Goal: Use online tool/utility: Utilize a website feature to perform a specific function

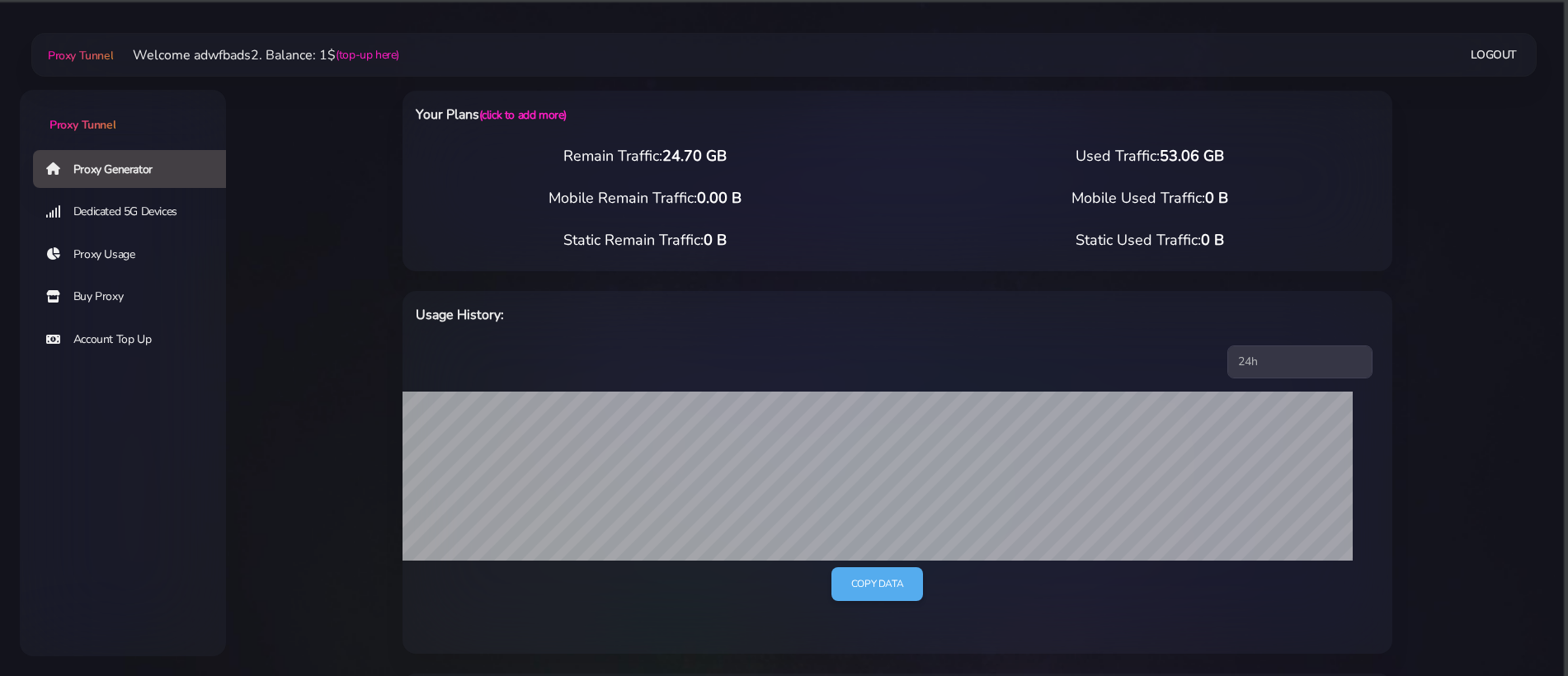
select select "US"
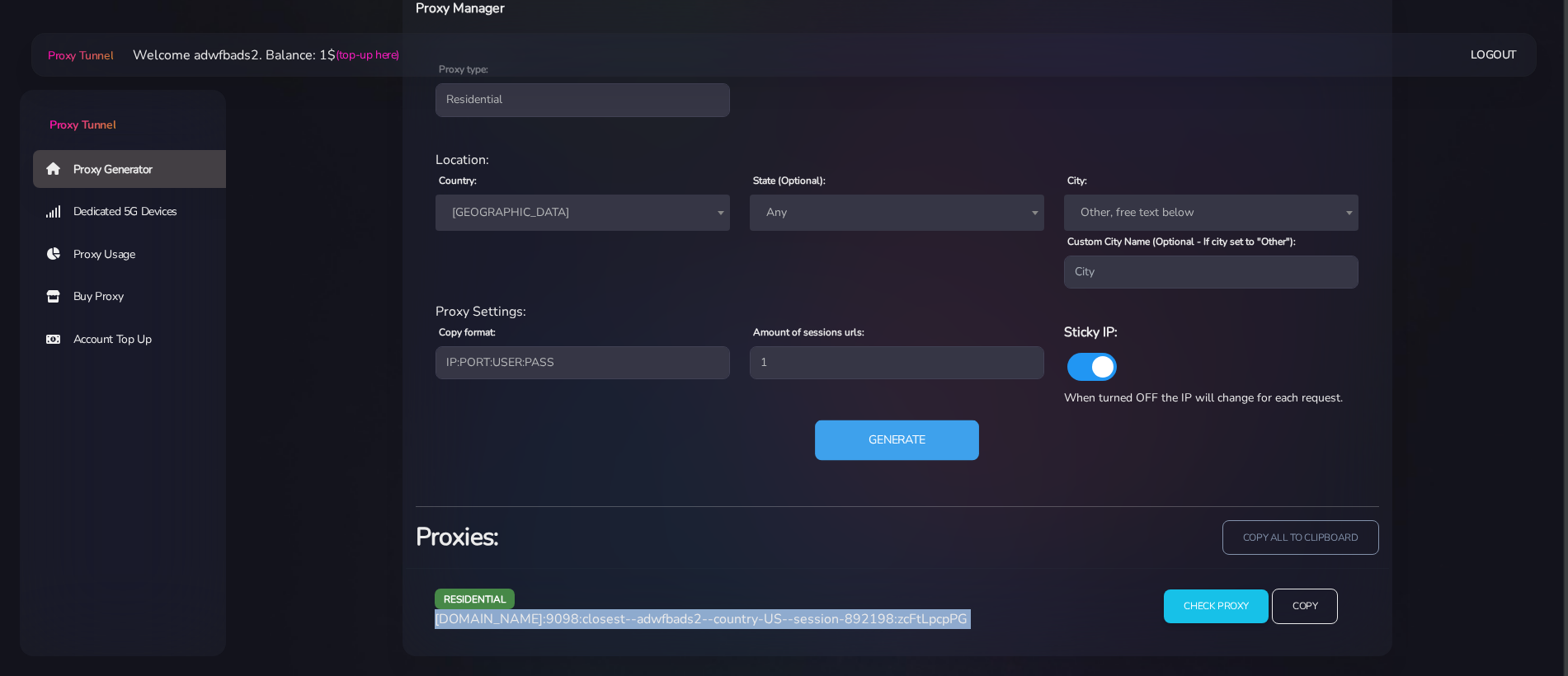
click at [856, 440] on button "Generate" at bounding box center [897, 440] width 164 height 40
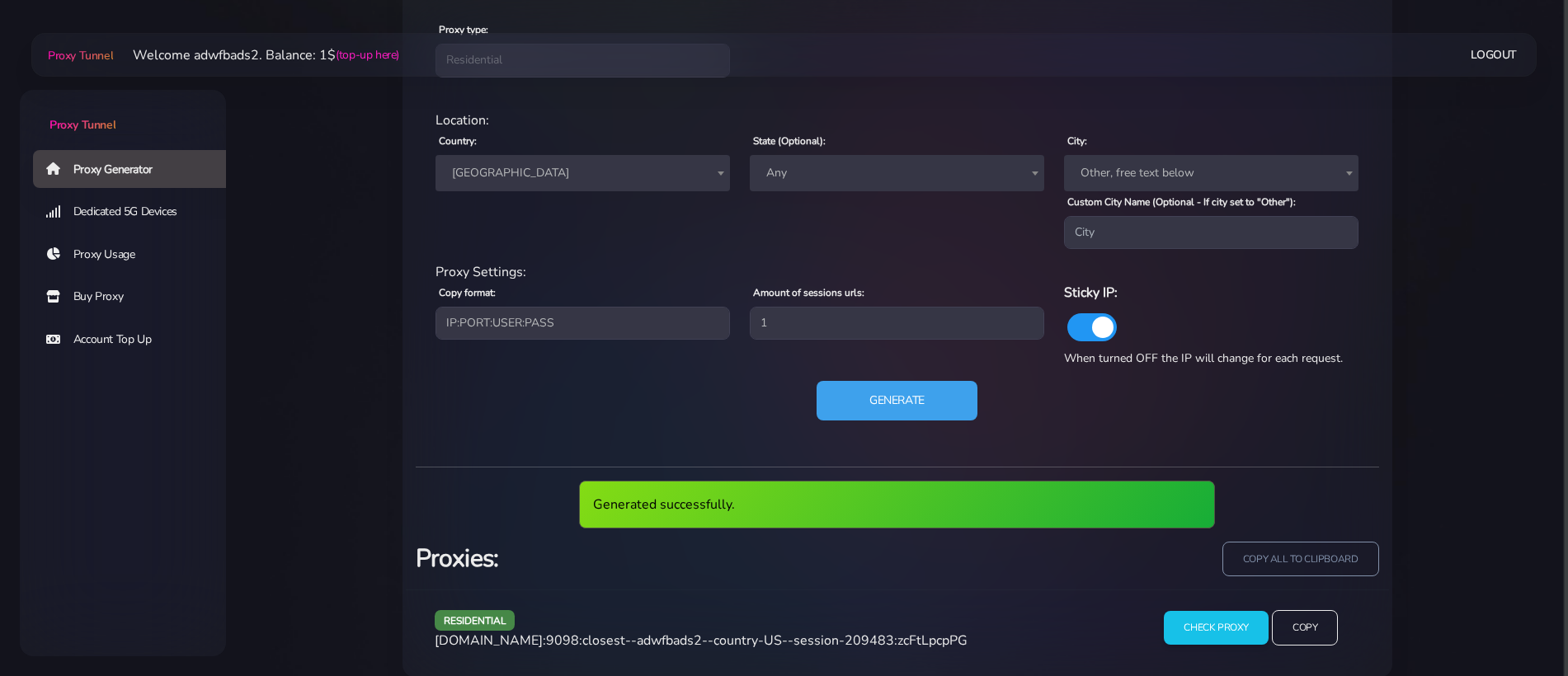
scroll to position [750, 0]
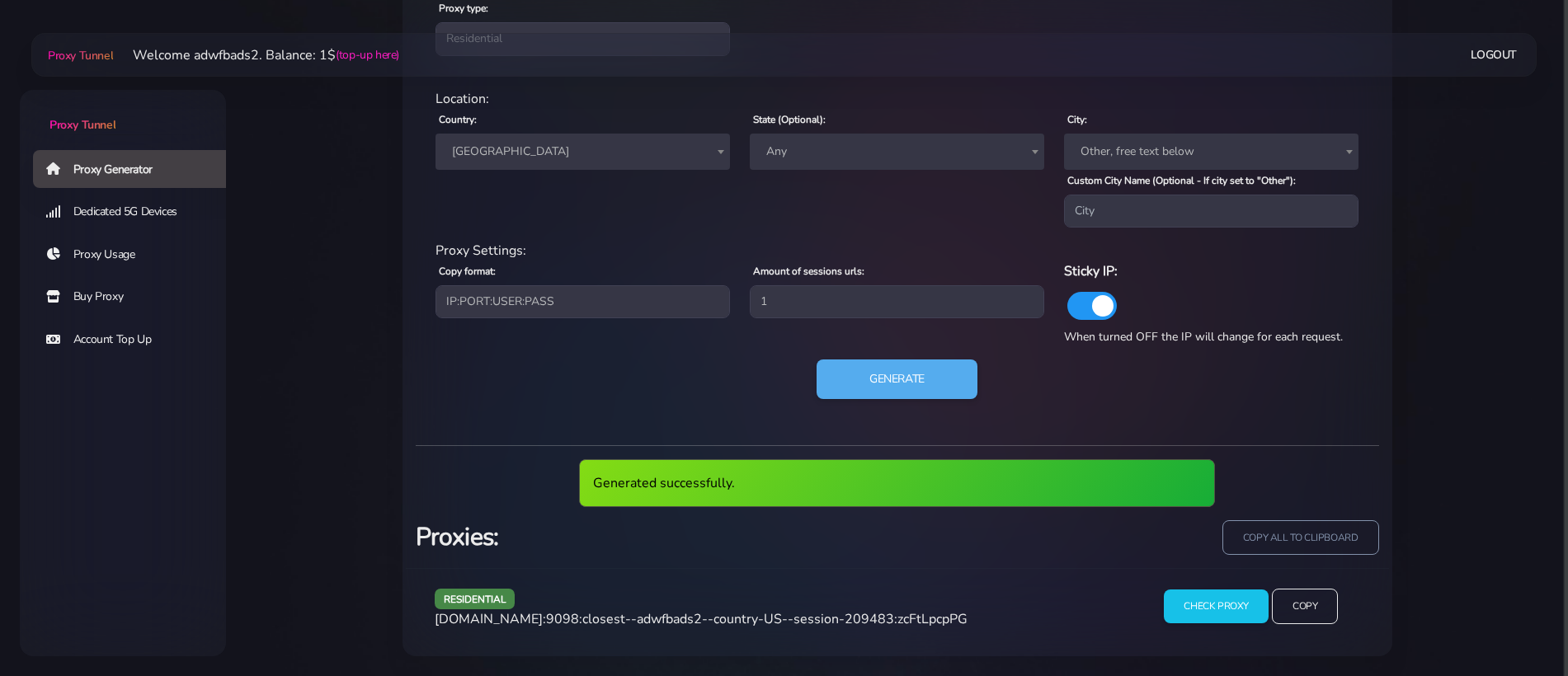
click at [712, 624] on span "[DOMAIN_NAME]:9098:closest--adwfbads2--country-US--session-209483:zcFtLpcpPG" at bounding box center [701, 619] width 532 height 18
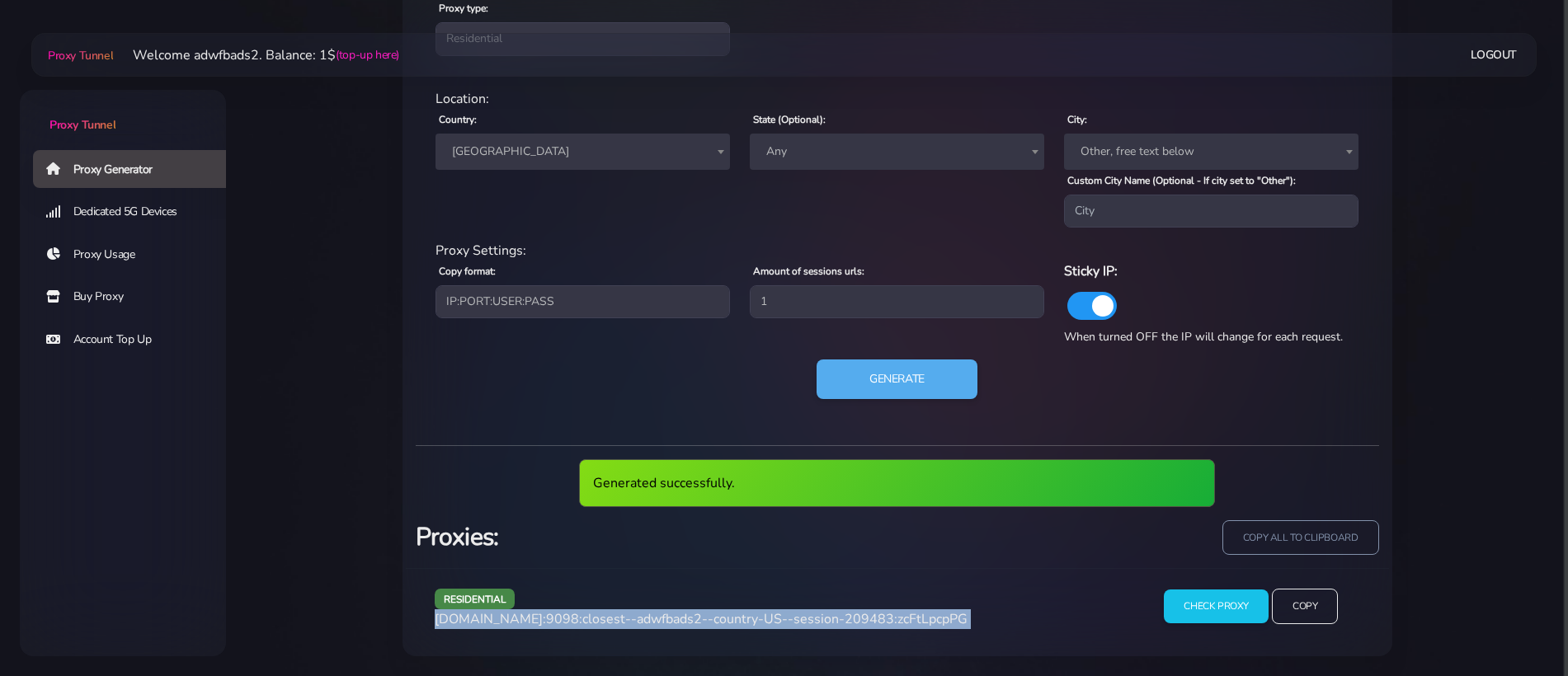
click at [712, 624] on span "[DOMAIN_NAME]:9098:closest--adwfbads2--country-US--session-209483:zcFtLpcpPG" at bounding box center [701, 619] width 532 height 18
copy div "[DOMAIN_NAME]:9098:closest--adwfbads2--country-US--session-209483:zcFtLpcpPG"
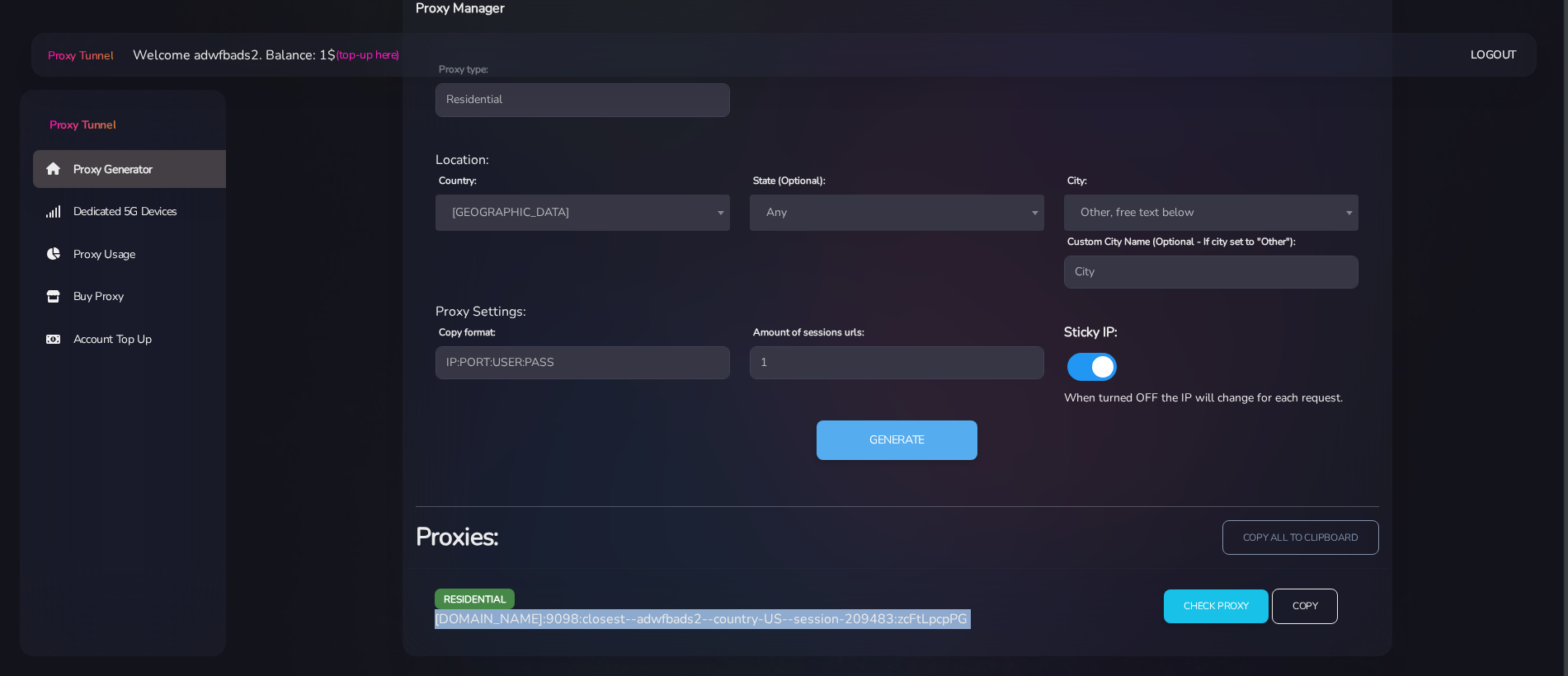
scroll to position [690, 0]
click at [928, 456] on button "Generate" at bounding box center [897, 440] width 164 height 40
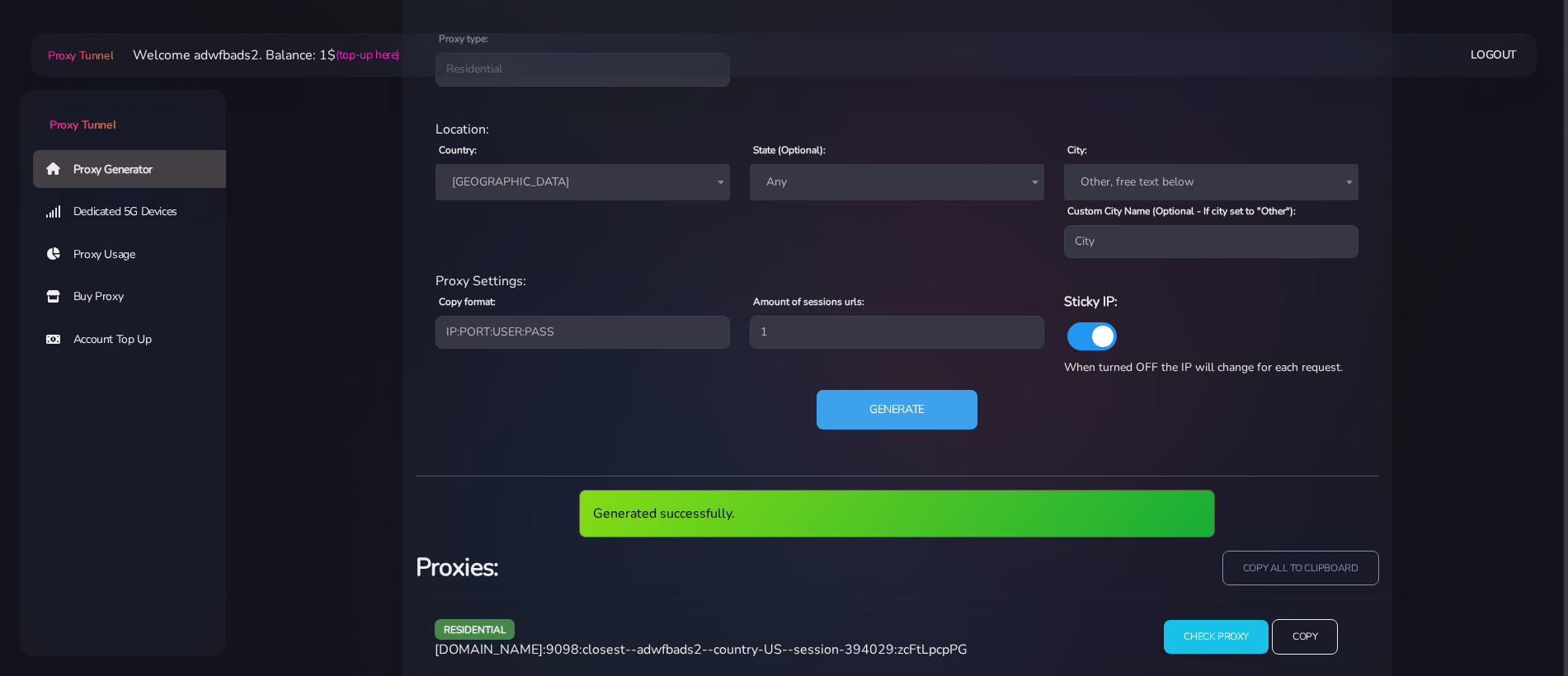
scroll to position [750, 0]
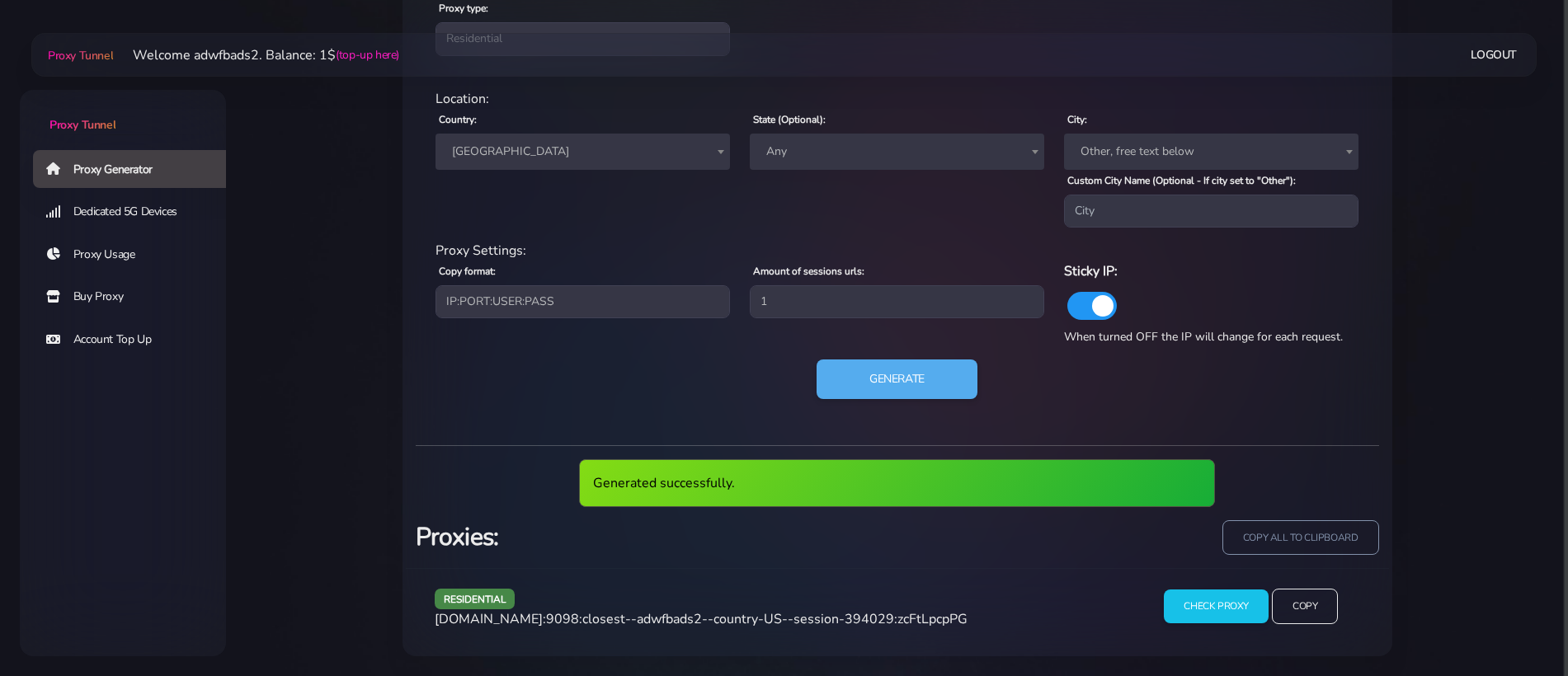
click at [790, 605] on div "residential [DOMAIN_NAME]:9098:closest--adwfbads2--country-US--session-394029:z…" at bounding box center [778, 613] width 708 height 49
click at [790, 614] on span "[DOMAIN_NAME]:9098:closest--adwfbads2--country-US--session-394029:zcFtLpcpPG" at bounding box center [701, 619] width 532 height 18
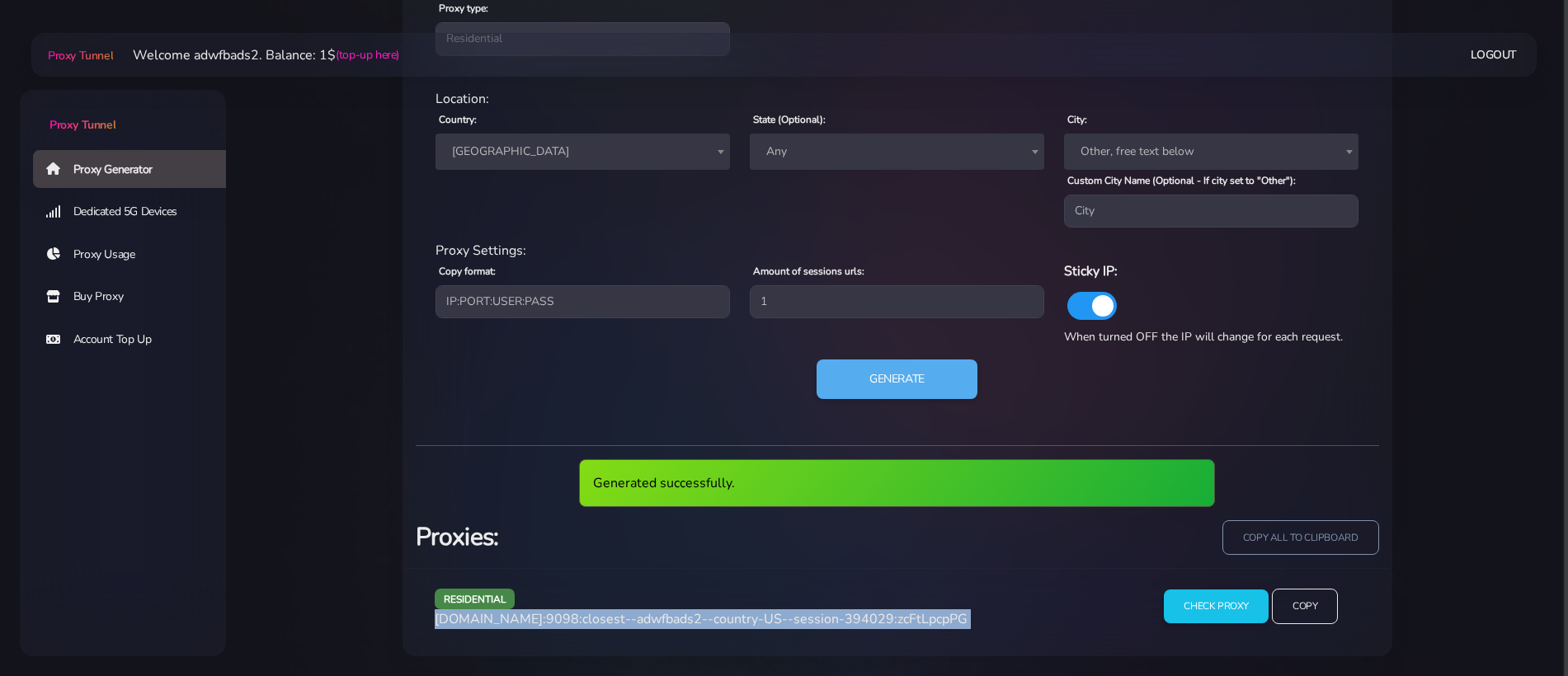
click at [790, 614] on span "[DOMAIN_NAME]:9098:closest--adwfbads2--country-US--session-394029:zcFtLpcpPG" at bounding box center [701, 619] width 532 height 18
copy div "[DOMAIN_NAME]:9098:closest--adwfbads2--country-US--session-394029:zcFtLpcpPG"
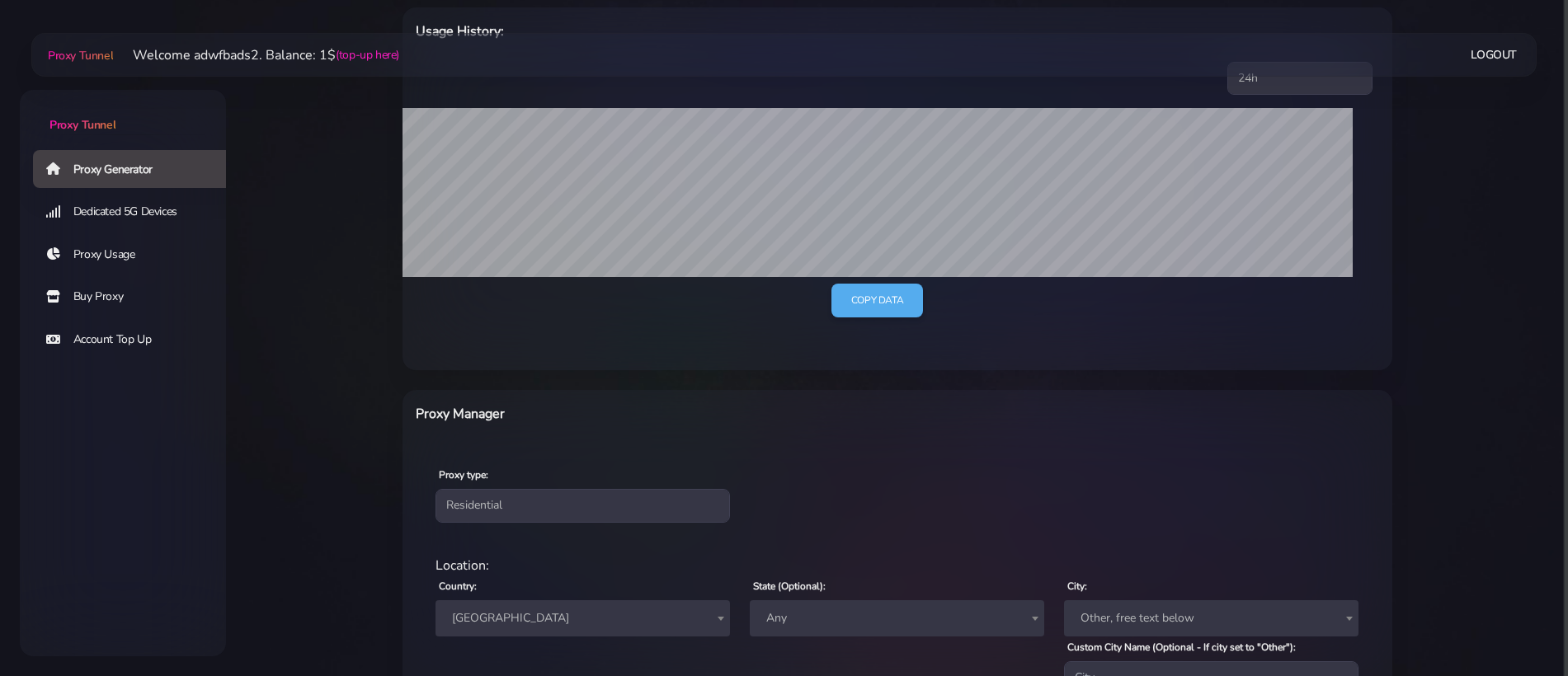
scroll to position [277, 0]
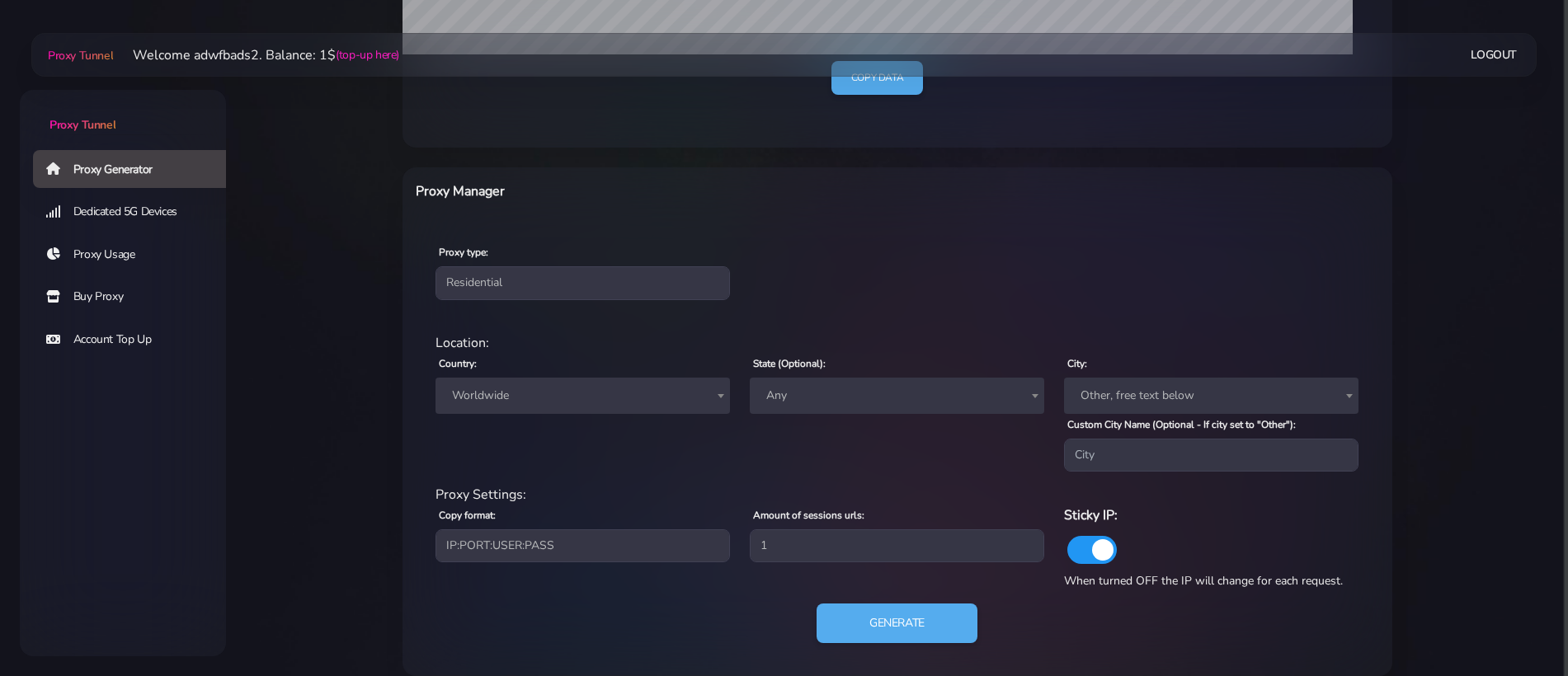
scroll to position [526, 0]
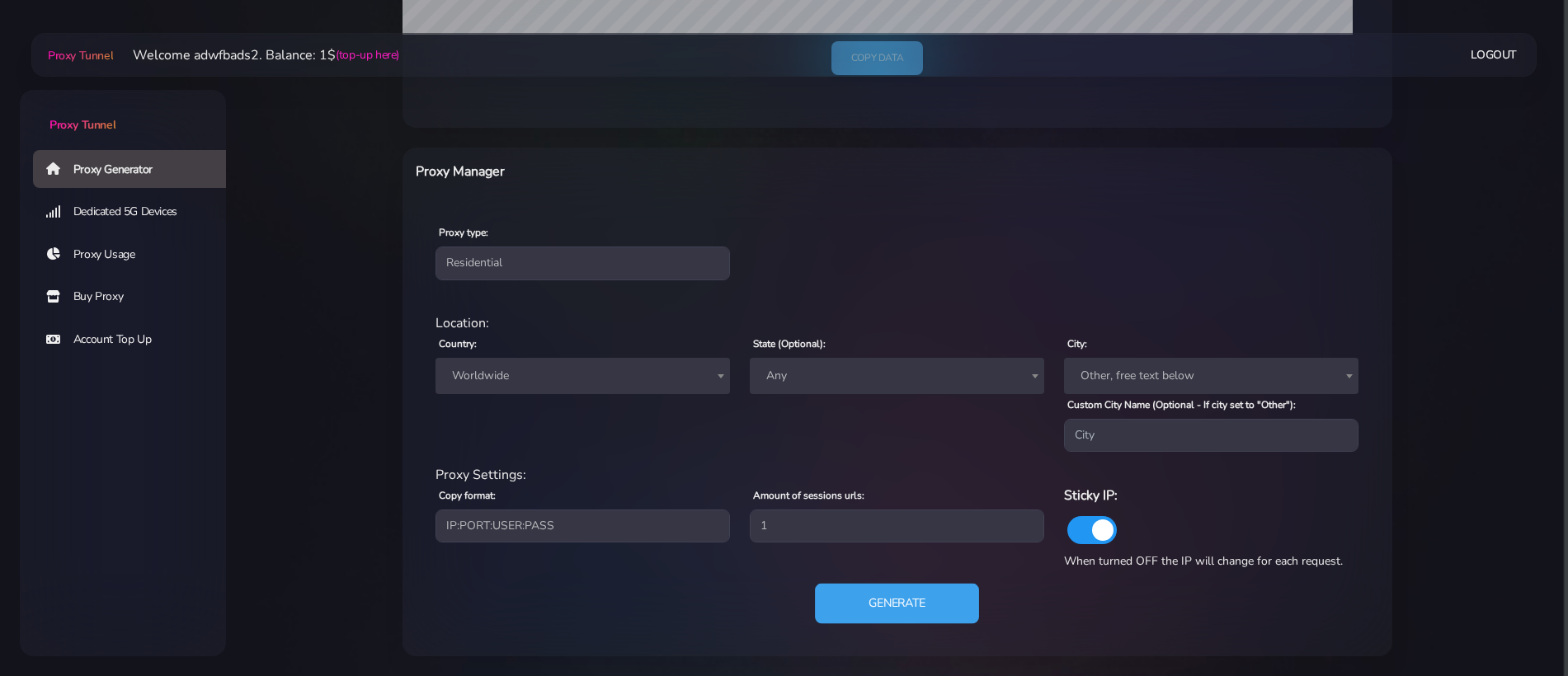
click at [947, 601] on button "Generate" at bounding box center [897, 603] width 164 height 40
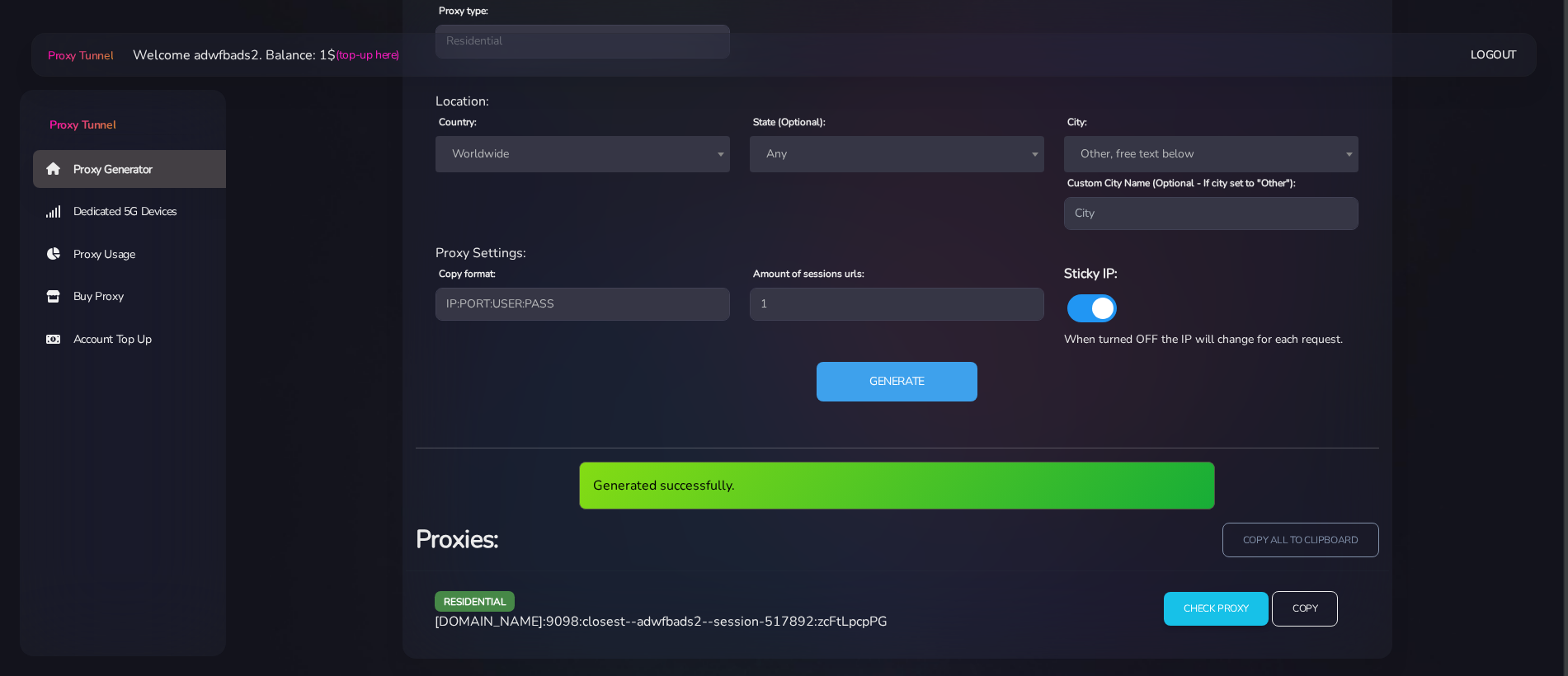
scroll to position [750, 0]
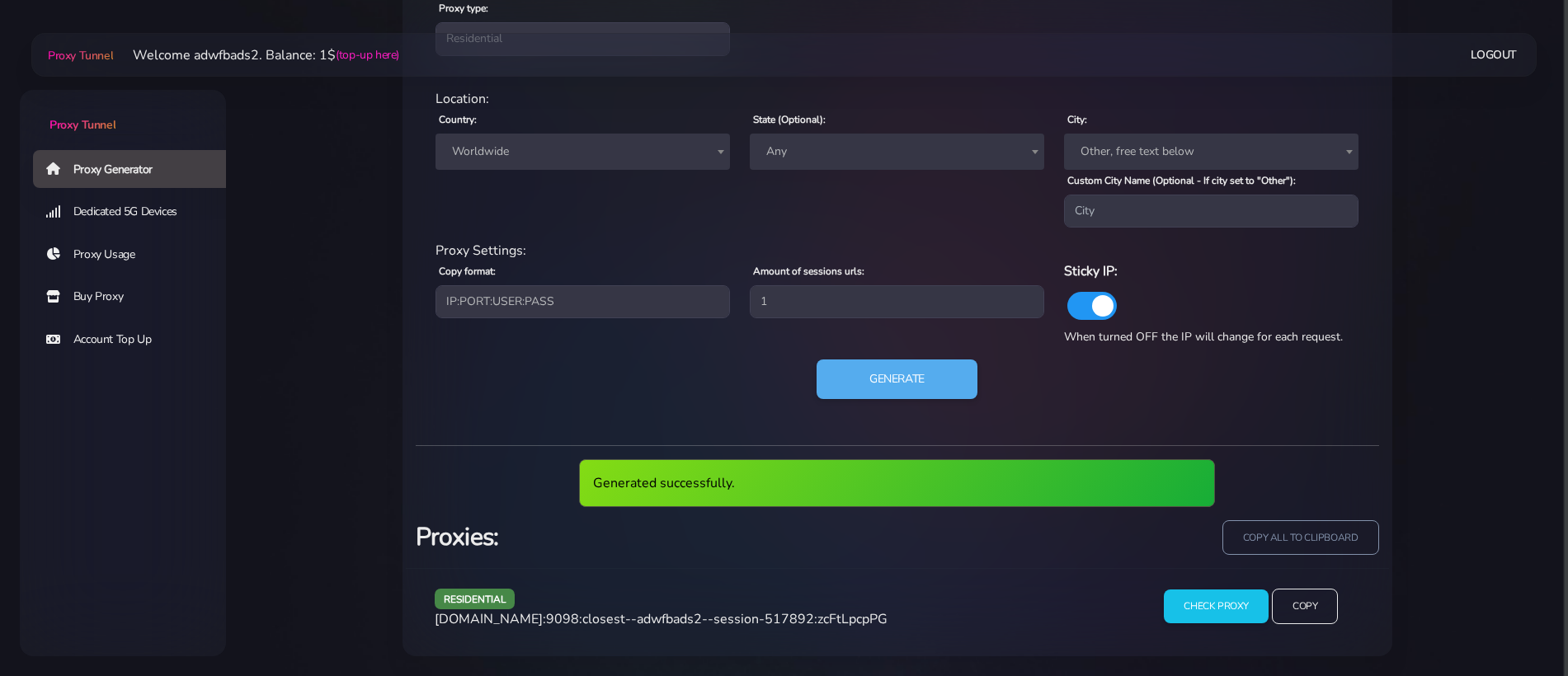
click at [722, 626] on span "agg.proxytunnel.io:9098:closest--adwfbads2--session-517892:zcFtLpcpPG" at bounding box center [661, 619] width 453 height 18
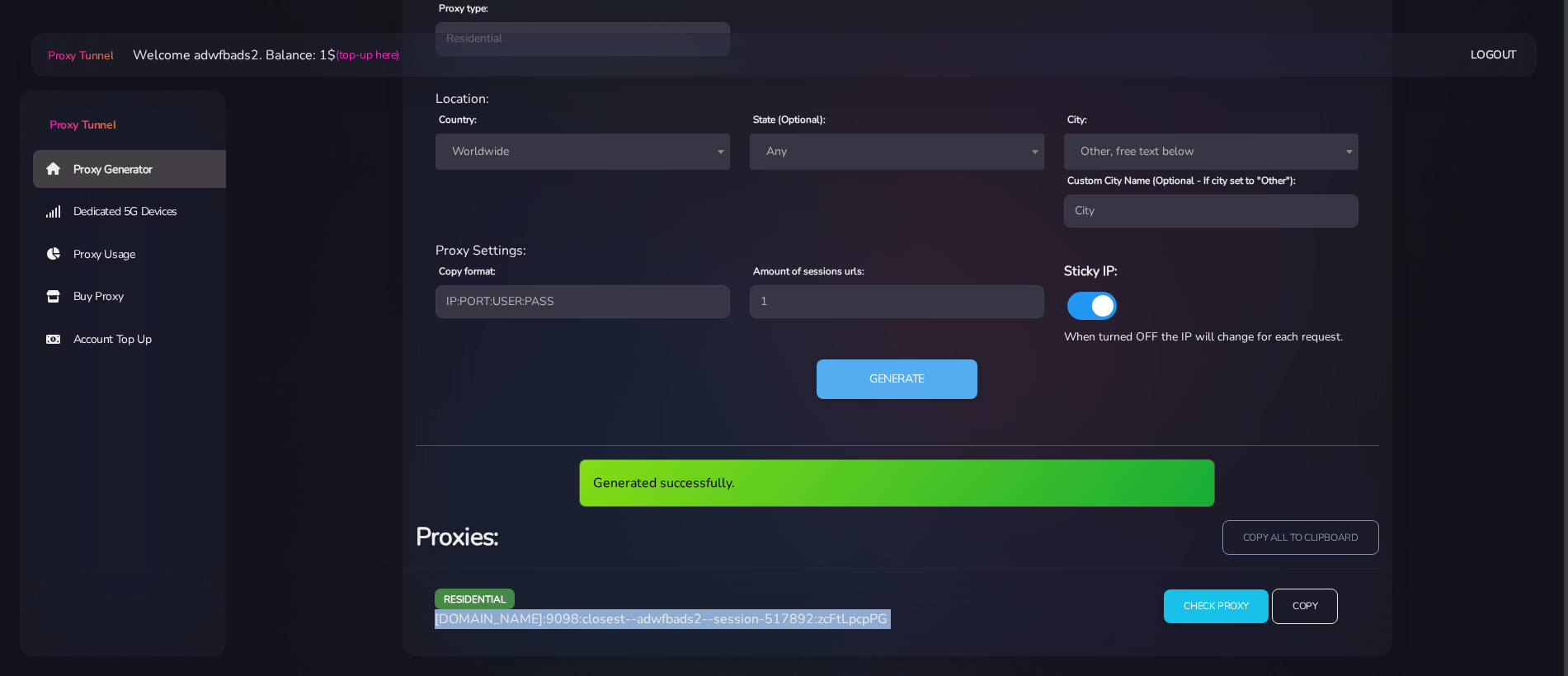
click at [722, 626] on span "agg.proxytunnel.io:9098:closest--adwfbads2--session-517892:zcFtLpcpPG" at bounding box center [661, 619] width 453 height 18
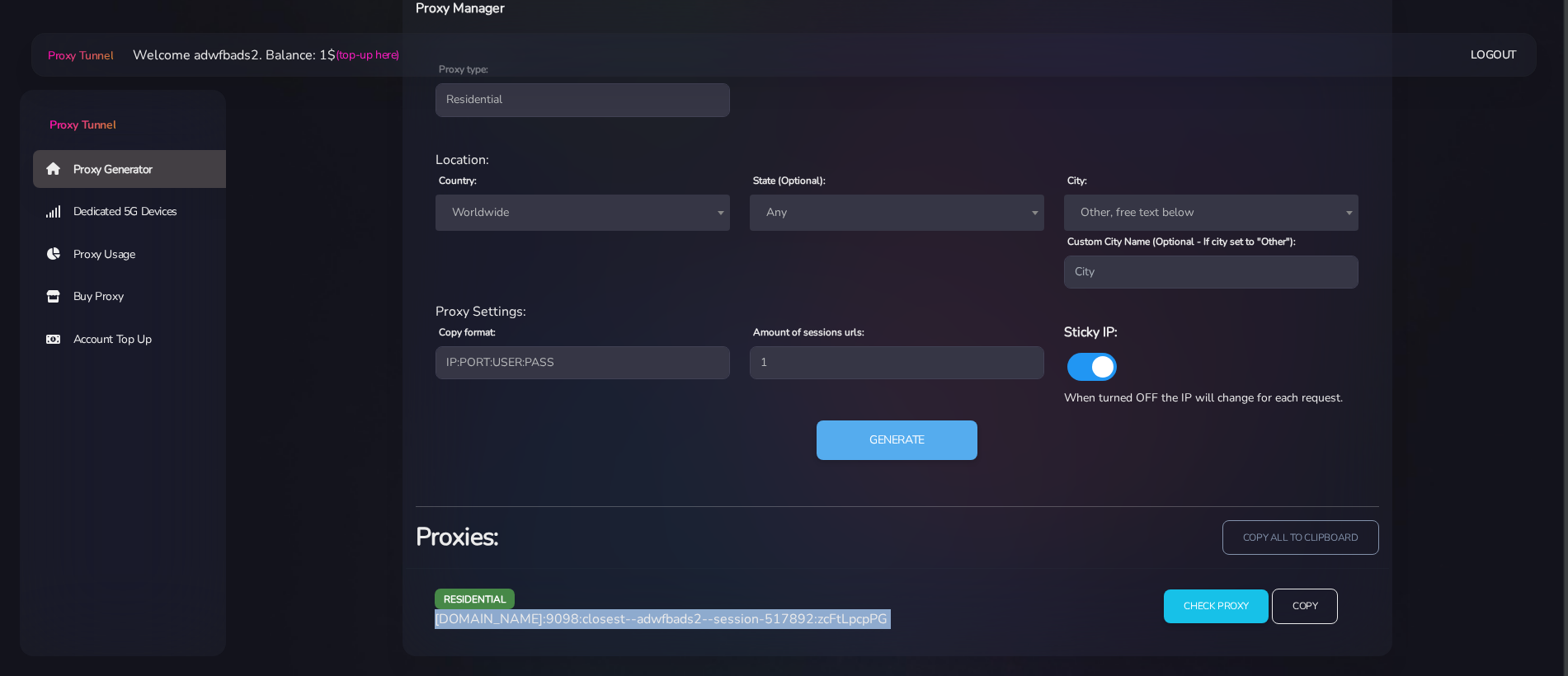
scroll to position [690, 0]
copy div "agg.proxytunnel.io:9098:closest--adwfbads2--session-517892:zcFtLpcpPG"
